Goal: Task Accomplishment & Management: Manage account settings

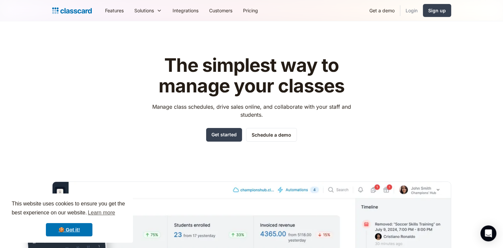
click at [409, 17] on link "Login" at bounding box center [412, 10] width 23 height 15
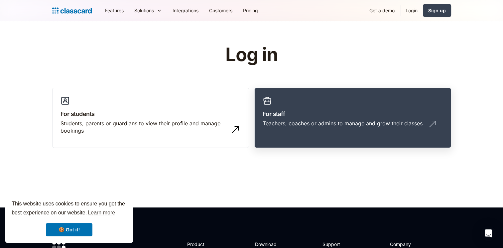
click at [313, 117] on h3 "For staff" at bounding box center [353, 113] width 180 height 9
